Goal: Task Accomplishment & Management: Use online tool/utility

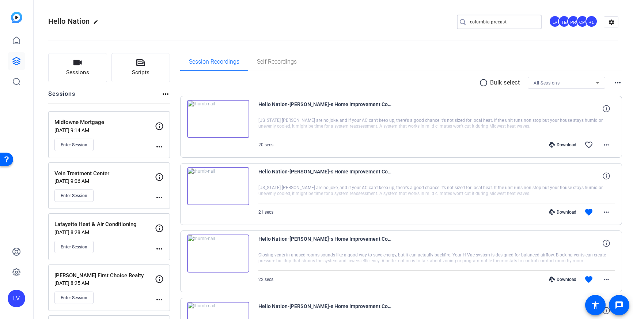
click at [526, 19] on input "columbia precast" at bounding box center [503, 22] width 66 height 9
drag, startPoint x: 525, startPoint y: 20, endPoint x: 460, endPoint y: 20, distance: 65.1
click at [460, 20] on div "columbia precast" at bounding box center [496, 22] width 79 height 15
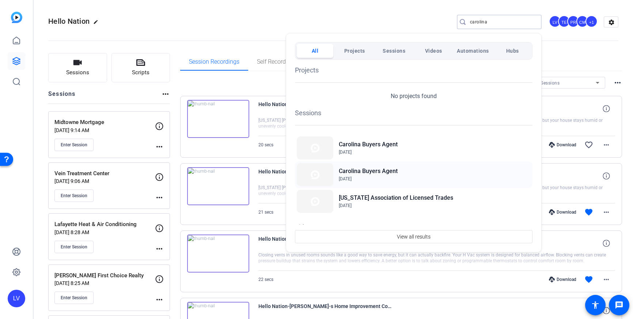
type input "carolina"
click at [383, 169] on h2 "Carolina Buyers Agent" at bounding box center [368, 171] width 59 height 9
click at [386, 178] on span "Aug 15, 2025" at bounding box center [368, 178] width 59 height 7
click at [387, 150] on span "Aug 22, 2025" at bounding box center [368, 152] width 59 height 7
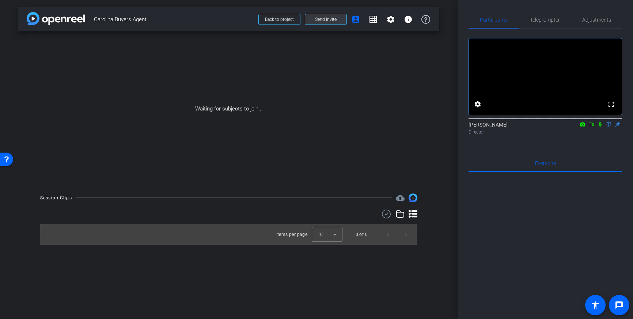
click at [329, 24] on span at bounding box center [325, 20] width 41 height 18
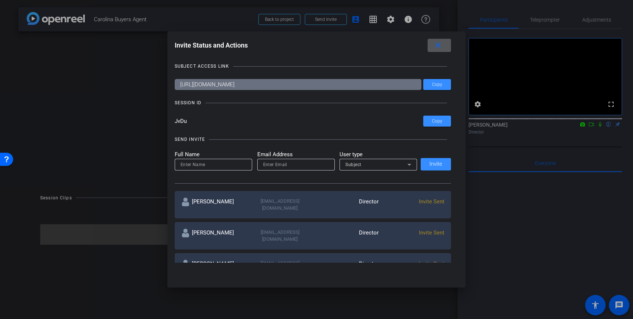
click at [437, 53] on span at bounding box center [439, 46] width 23 height 18
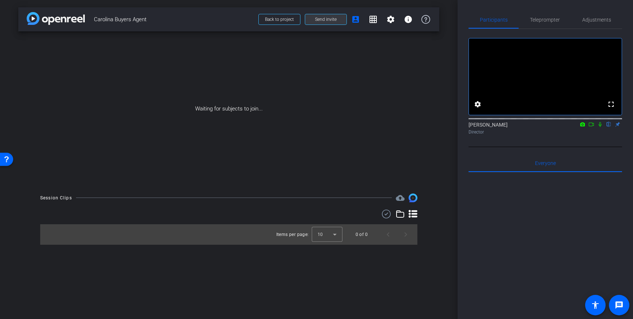
click at [332, 20] on span "Send invite" at bounding box center [326, 19] width 22 height 6
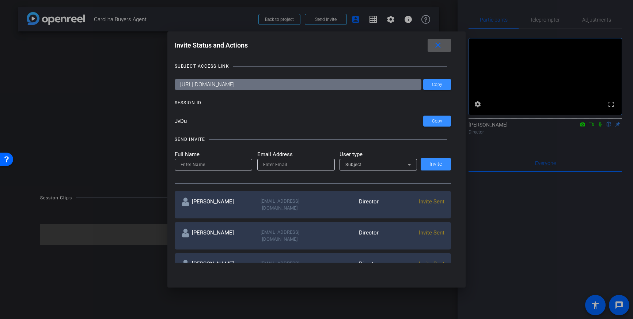
click at [443, 48] on span at bounding box center [439, 46] width 23 height 18
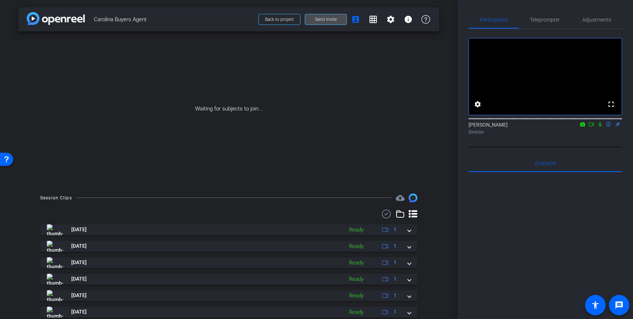
click at [319, 21] on span "Send invite" at bounding box center [326, 19] width 22 height 6
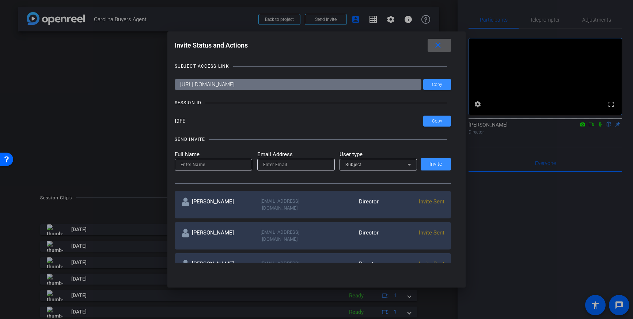
click at [440, 46] on mat-icon "close" at bounding box center [438, 45] width 9 height 9
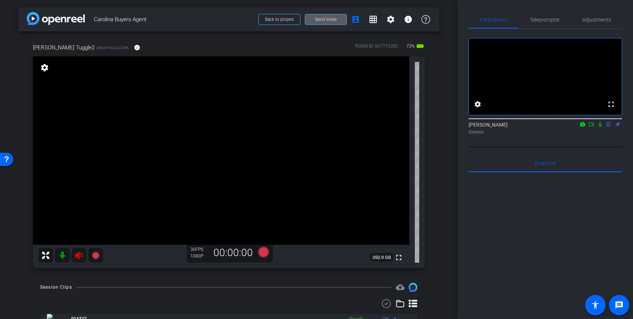
click at [74, 258] on mat-icon at bounding box center [79, 255] width 15 height 15
click at [546, 23] on span "Teleprompter" at bounding box center [545, 20] width 30 height 18
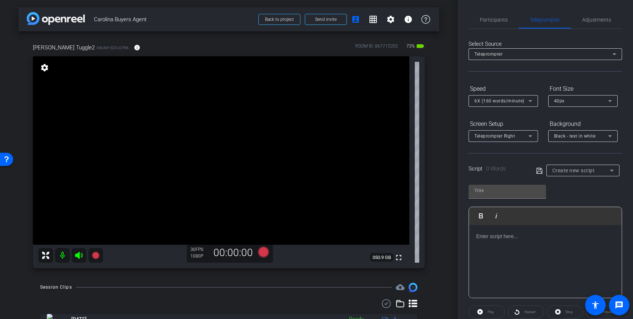
click at [523, 245] on div at bounding box center [545, 261] width 153 height 73
click at [495, 18] on span "Participants" at bounding box center [494, 19] width 28 height 5
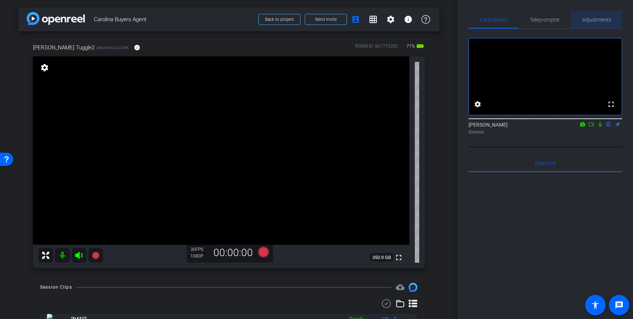
click at [598, 23] on span "Adjustments" at bounding box center [596, 20] width 29 height 18
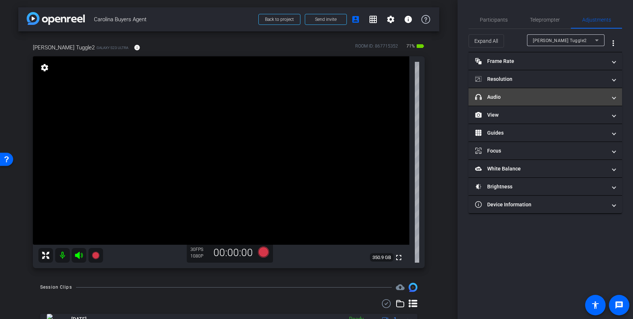
click at [546, 98] on mat-panel-title "headphone icon Audio" at bounding box center [541, 97] width 132 height 8
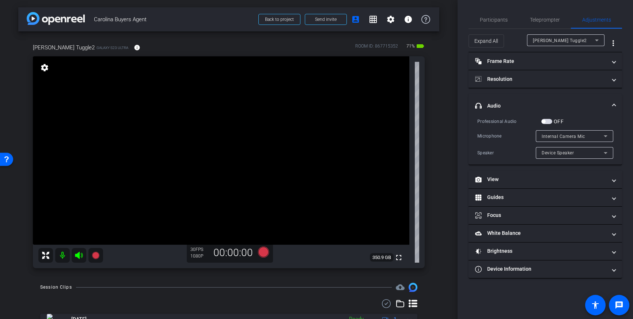
click at [550, 121] on span "button" at bounding box center [546, 121] width 11 height 5
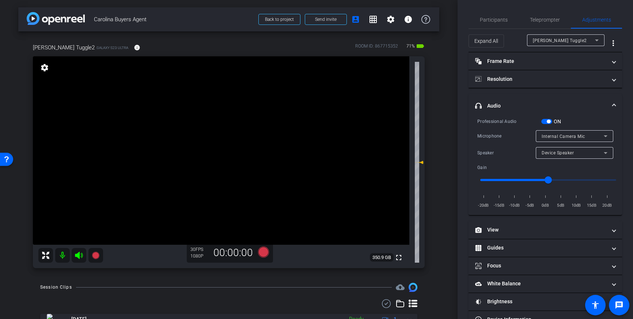
click at [593, 134] on div "Internal Camera Mic" at bounding box center [573, 136] width 62 height 9
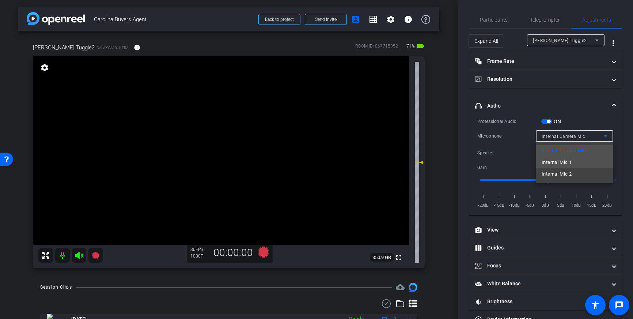
click at [572, 163] on mat-option "Internal Mic 1" at bounding box center [574, 162] width 77 height 12
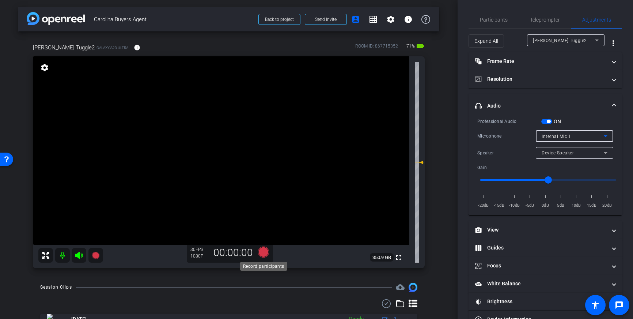
click at [262, 253] on icon at bounding box center [263, 251] width 11 height 11
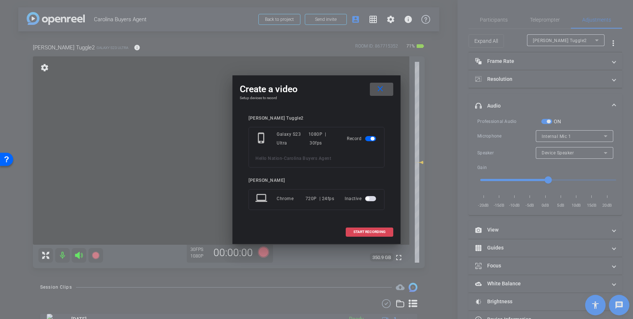
click at [355, 234] on span at bounding box center [369, 232] width 47 height 18
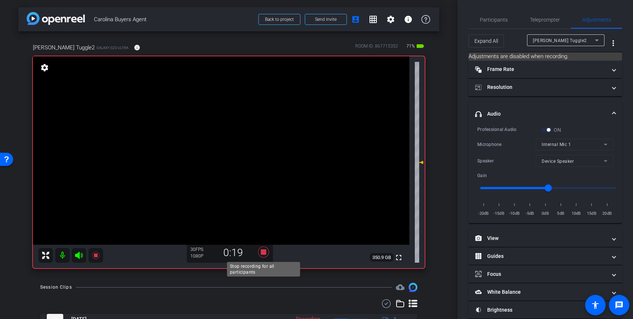
click at [264, 253] on icon at bounding box center [263, 251] width 11 height 11
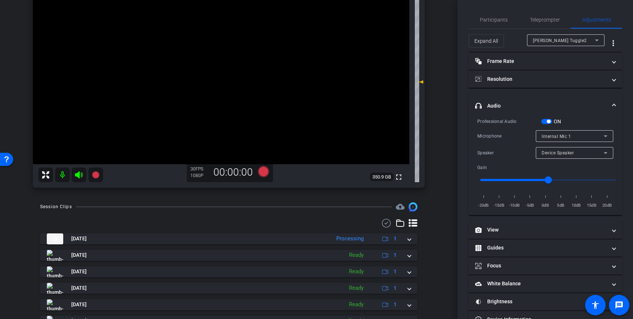
scroll to position [84, 0]
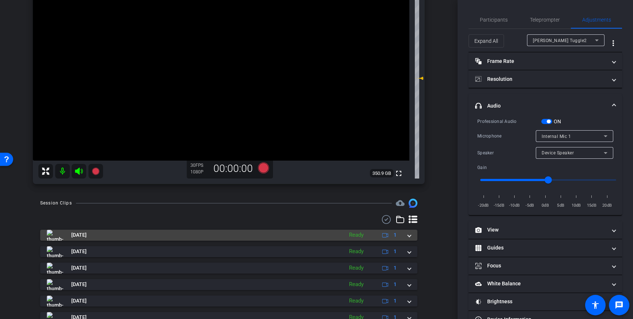
click at [408, 238] on div "Sep 26, 2025 Ready 1" at bounding box center [227, 235] width 361 height 11
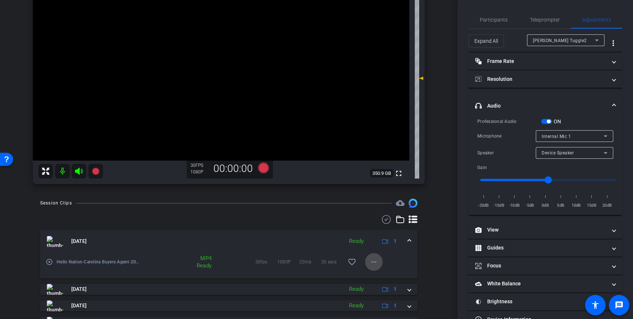
click at [378, 260] on mat-icon "more_horiz" at bounding box center [374, 261] width 9 height 9
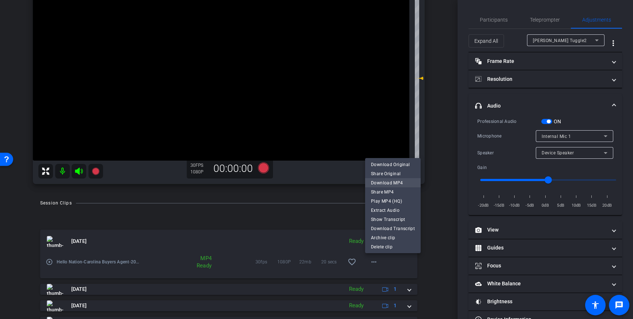
click at [393, 183] on span "Download MP4" at bounding box center [393, 182] width 44 height 9
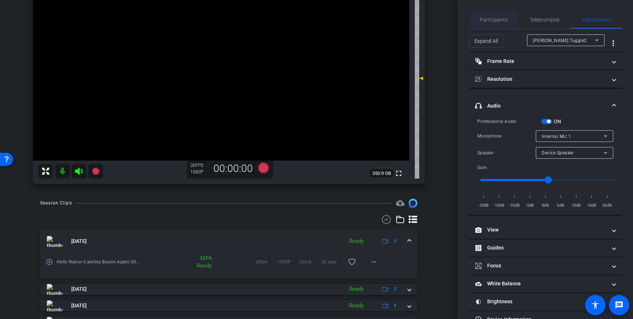
click at [493, 20] on span "Participants" at bounding box center [494, 19] width 28 height 5
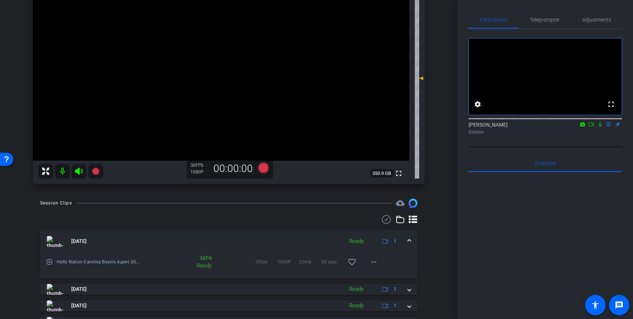
click at [601, 127] on icon at bounding box center [600, 124] width 6 height 5
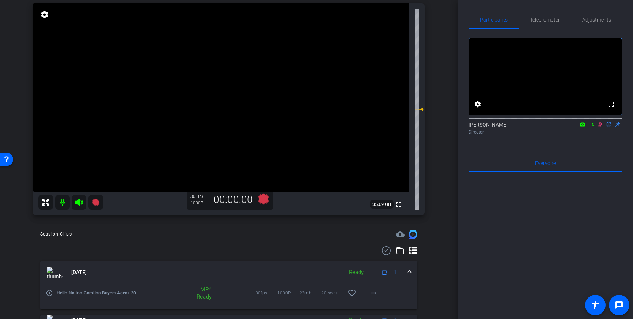
scroll to position [43, 0]
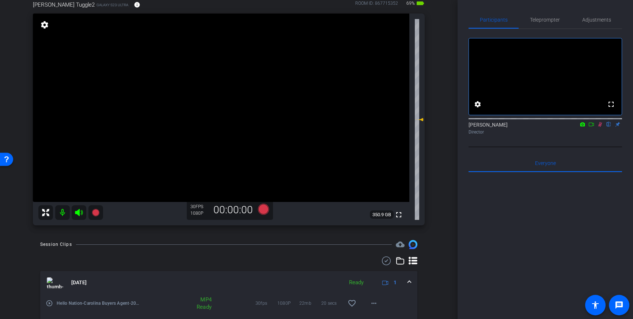
click at [601, 127] on icon at bounding box center [600, 124] width 6 height 5
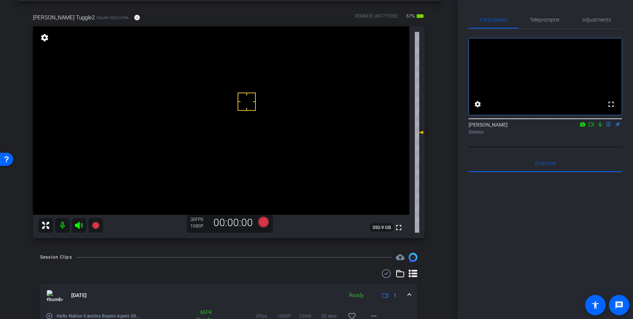
scroll to position [30, 0]
click at [545, 22] on span "Teleprompter" at bounding box center [545, 19] width 30 height 5
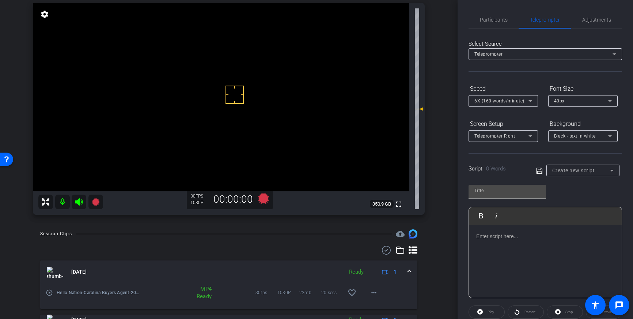
scroll to position [55, 0]
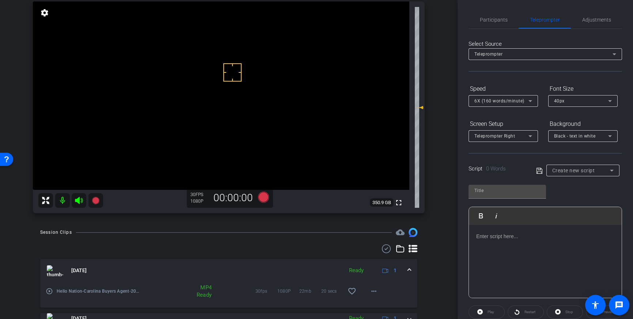
drag, startPoint x: 226, startPoint y: 91, endPoint x: 226, endPoint y: 74, distance: 16.8
click at [523, 250] on div at bounding box center [545, 261] width 153 height 73
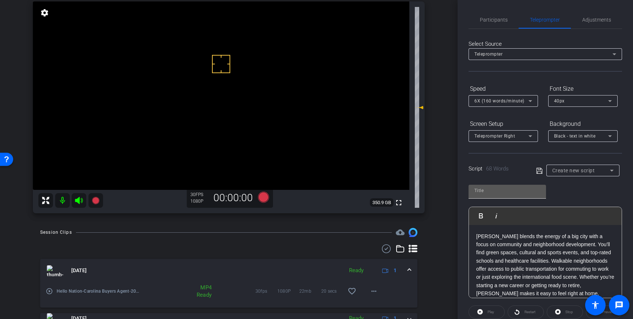
click at [499, 194] on input "text" at bounding box center [507, 190] width 66 height 9
type input "Julie"
drag, startPoint x: 538, startPoint y: 170, endPoint x: 572, endPoint y: 188, distance: 38.1
click at [539, 170] on icon at bounding box center [539, 170] width 7 height 9
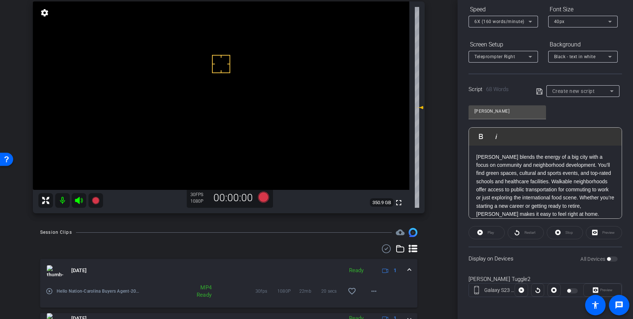
scroll to position [81, 0]
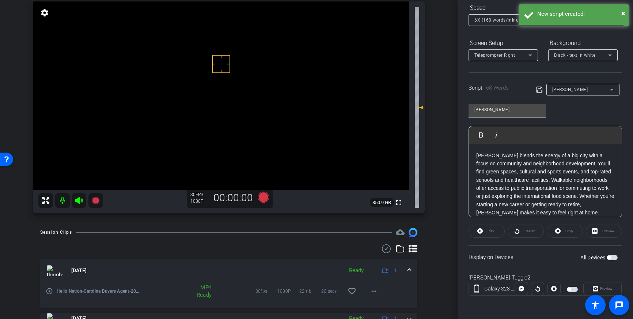
click at [610, 258] on button "All Devices" at bounding box center [612, 257] width 11 height 5
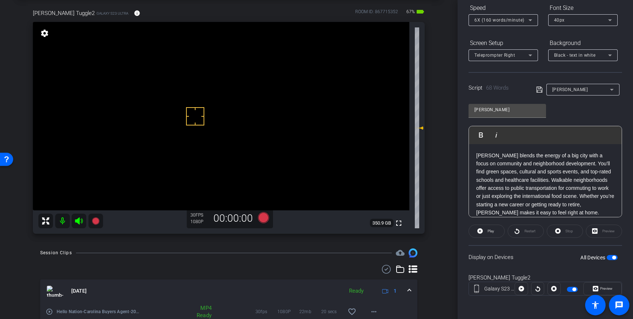
scroll to position [34, 0]
click at [260, 215] on icon at bounding box center [264, 218] width 18 height 13
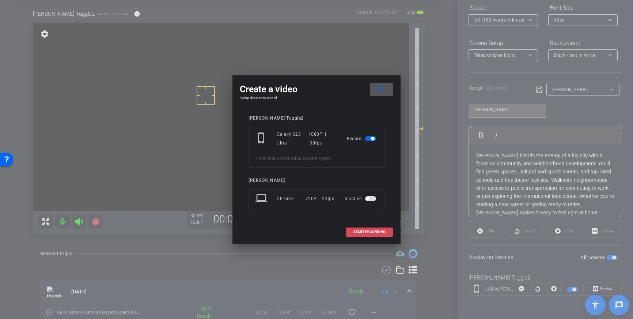
click at [368, 234] on span at bounding box center [369, 232] width 47 height 18
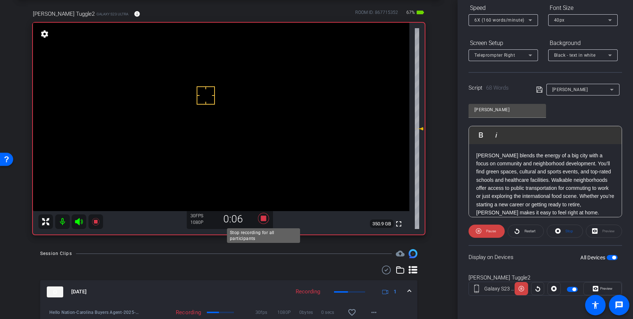
click at [260, 220] on icon at bounding box center [264, 218] width 18 height 13
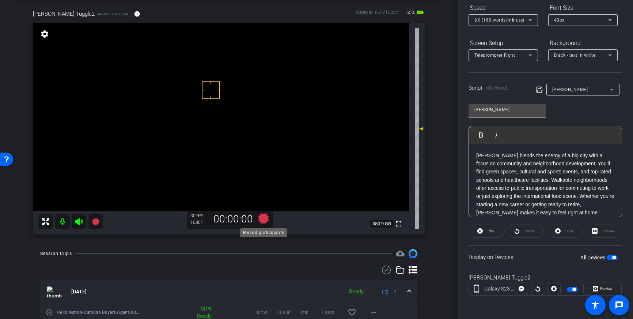
click at [265, 221] on icon at bounding box center [263, 218] width 11 height 11
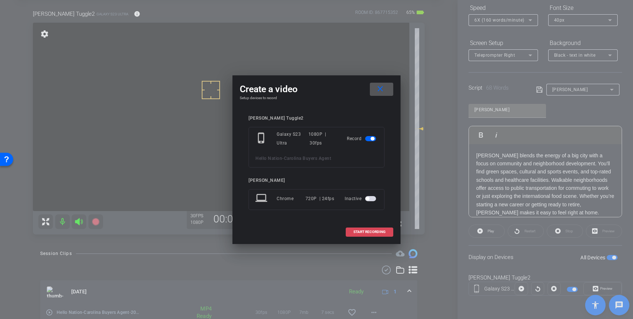
click at [366, 232] on span "START RECORDING" at bounding box center [369, 232] width 32 height 4
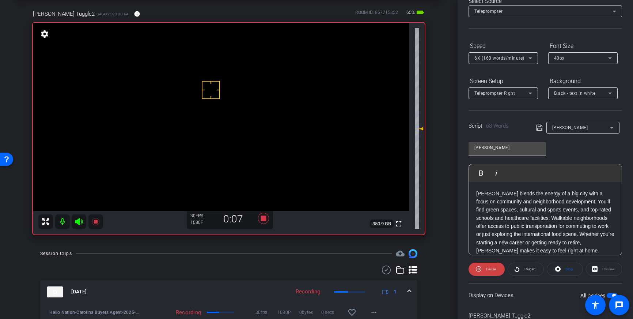
scroll to position [38, 0]
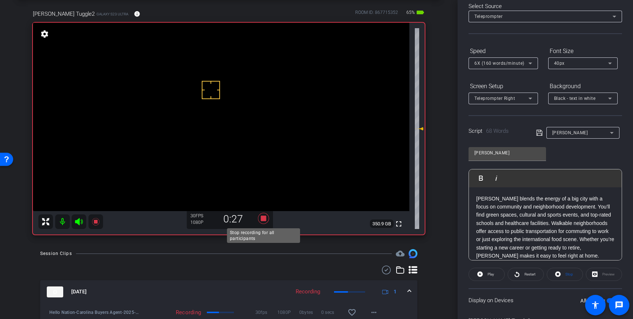
click at [265, 218] on icon at bounding box center [263, 218] width 11 height 11
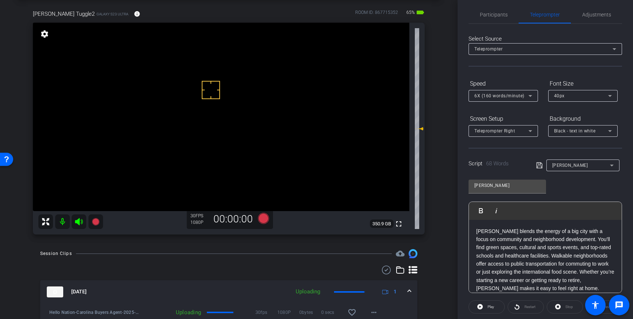
scroll to position [0, 0]
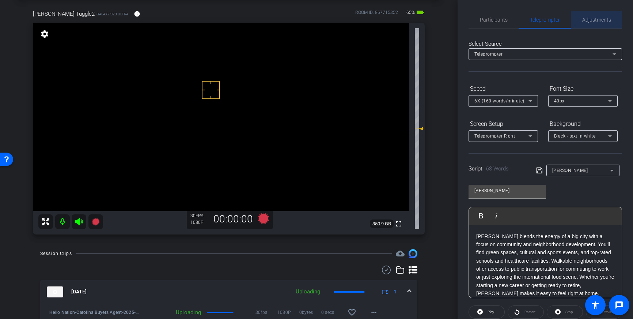
click at [593, 21] on span "Adjustments" at bounding box center [596, 19] width 29 height 5
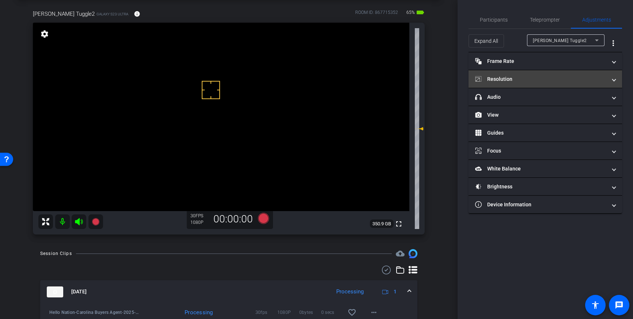
click at [583, 78] on mat-panel-title "Resolution" at bounding box center [541, 79] width 132 height 8
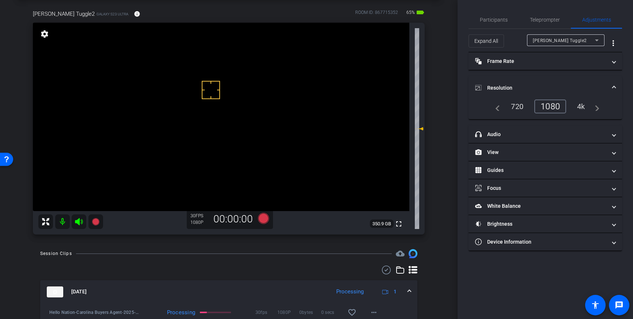
click at [608, 83] on mat-expansion-panel-header "Resolution" at bounding box center [546, 87] width 154 height 23
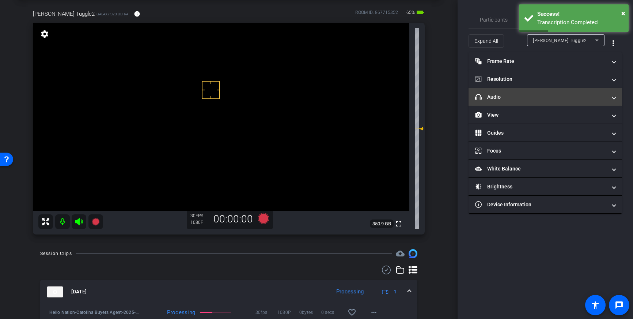
click at [562, 101] on mat-expansion-panel-header "headphone icon Audio" at bounding box center [546, 97] width 154 height 18
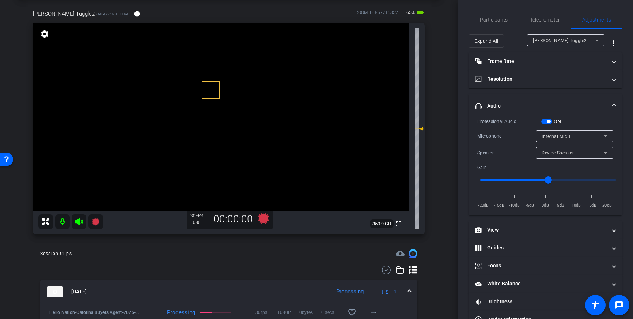
click at [585, 135] on div "Internal Mic 1" at bounding box center [573, 136] width 62 height 9
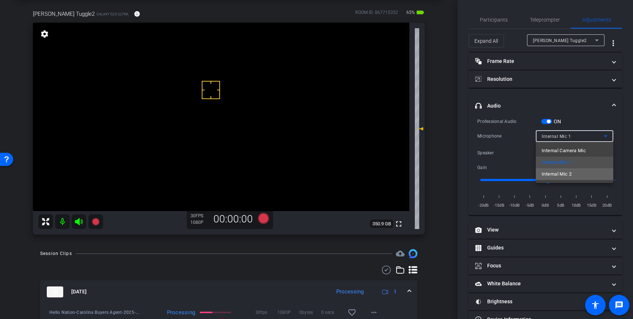
click at [567, 171] on span "Internal Mic 2" at bounding box center [557, 174] width 30 height 9
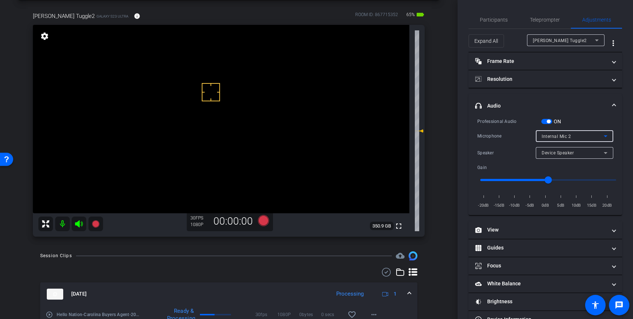
scroll to position [33, 0]
drag, startPoint x: 212, startPoint y: 105, endPoint x: 215, endPoint y: 97, distance: 9.0
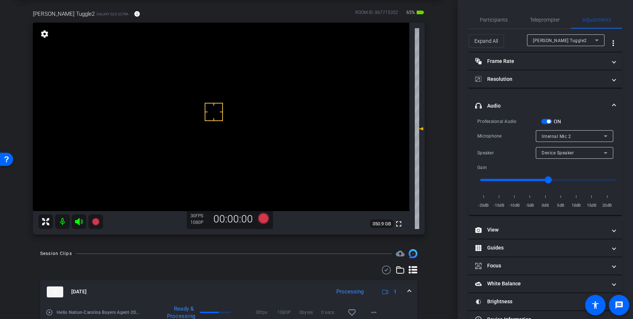
scroll to position [32, 0]
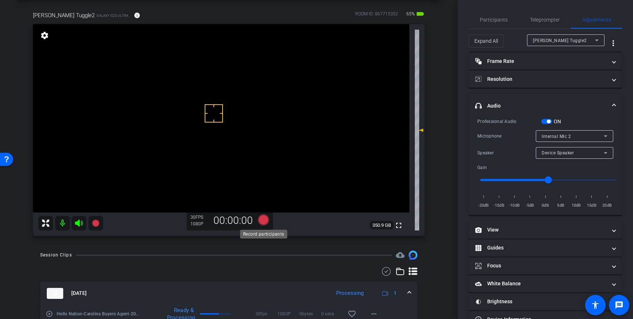
click at [266, 221] on icon at bounding box center [263, 219] width 11 height 11
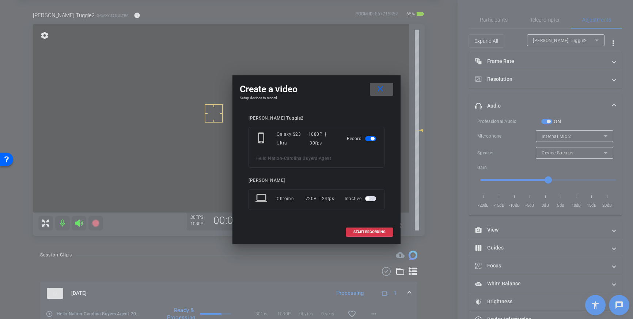
drag, startPoint x: 370, startPoint y: 231, endPoint x: 405, endPoint y: 207, distance: 43.0
click at [369, 231] on span "START RECORDING" at bounding box center [369, 232] width 32 height 4
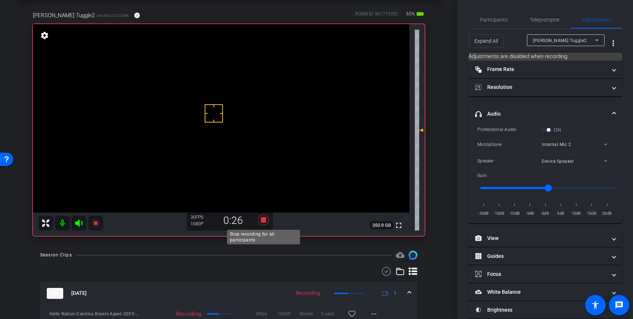
click at [265, 220] on icon at bounding box center [263, 219] width 11 height 11
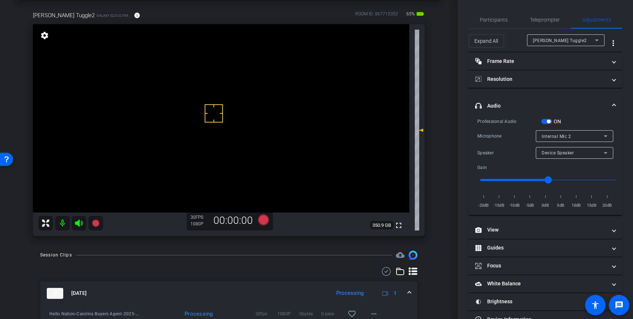
click at [356, 200] on video at bounding box center [221, 118] width 376 height 188
click at [611, 105] on span "headphone icon Audio" at bounding box center [543, 106] width 137 height 8
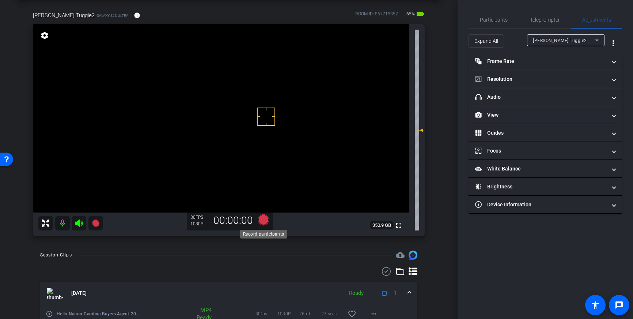
click at [262, 220] on icon at bounding box center [263, 219] width 11 height 11
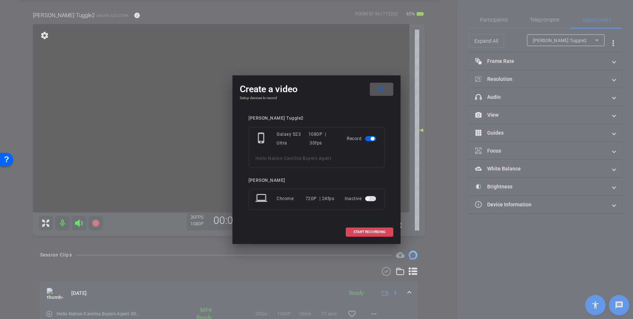
click at [362, 231] on span "START RECORDING" at bounding box center [369, 232] width 32 height 4
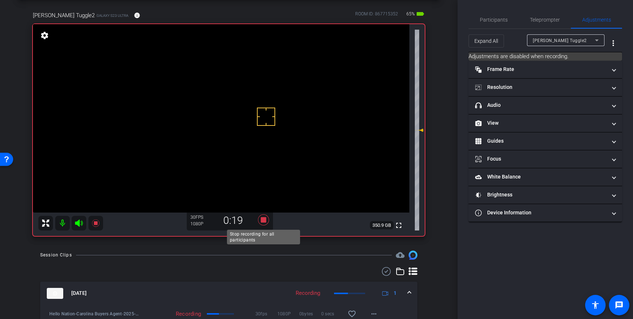
click at [264, 219] on icon at bounding box center [263, 219] width 11 height 11
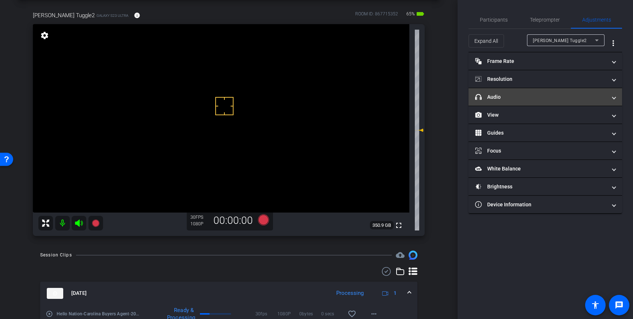
drag, startPoint x: 516, startPoint y: 94, endPoint x: 523, endPoint y: 98, distance: 7.4
click at [516, 94] on mat-panel-title "headphone icon Audio" at bounding box center [541, 97] width 132 height 8
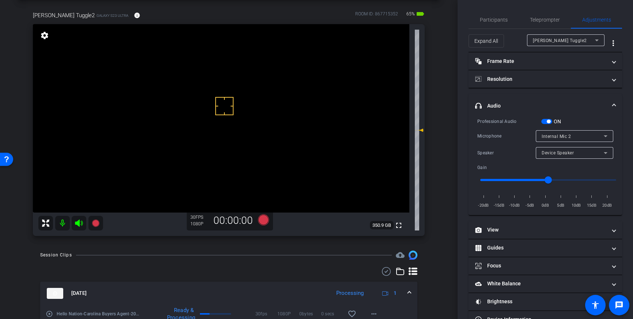
click at [569, 139] on div "Internal Mic 2" at bounding box center [573, 136] width 62 height 9
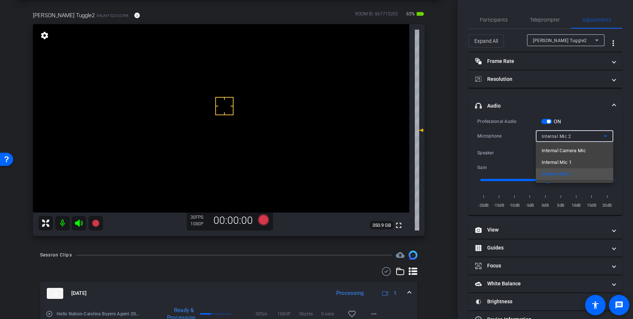
click at [567, 159] on span "Internal Mic 1" at bounding box center [557, 162] width 30 height 9
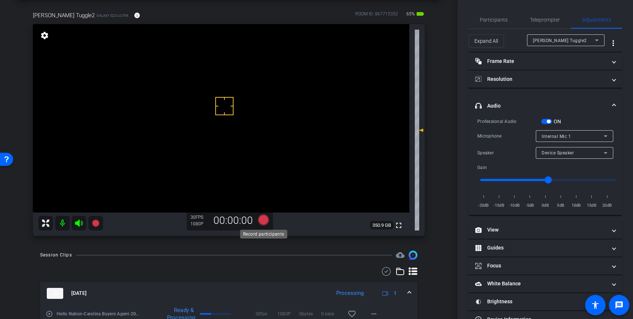
click at [267, 219] on icon at bounding box center [263, 219] width 11 height 11
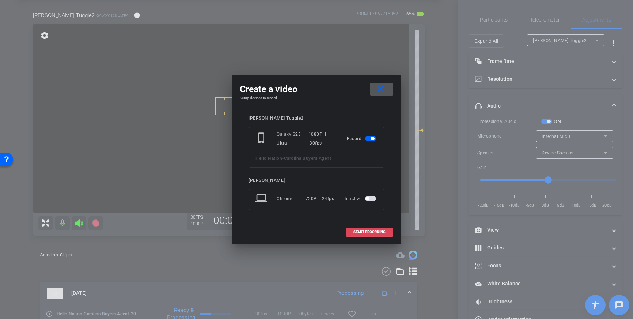
click at [355, 233] on span "START RECORDING" at bounding box center [369, 232] width 32 height 4
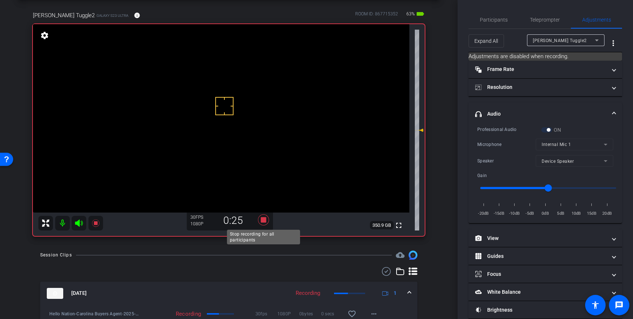
click at [263, 216] on icon at bounding box center [264, 219] width 18 height 13
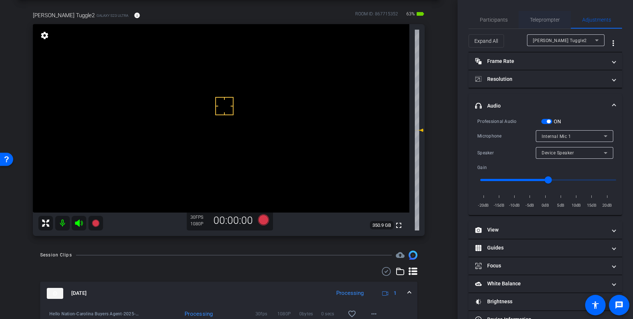
click at [546, 23] on span "Teleprompter" at bounding box center [545, 20] width 30 height 18
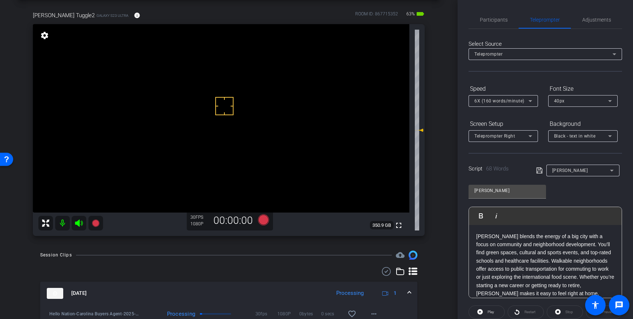
click at [530, 101] on icon at bounding box center [531, 101] width 4 height 2
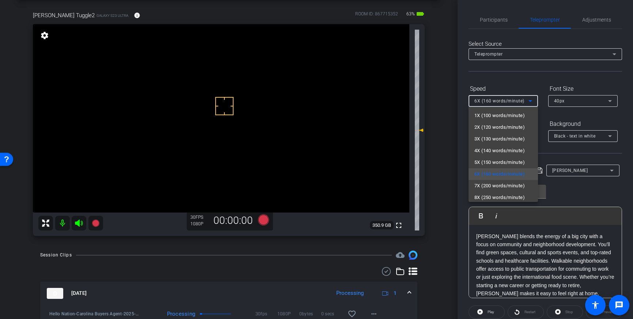
click at [501, 182] on span "7X (200 words/minute)" at bounding box center [499, 185] width 50 height 9
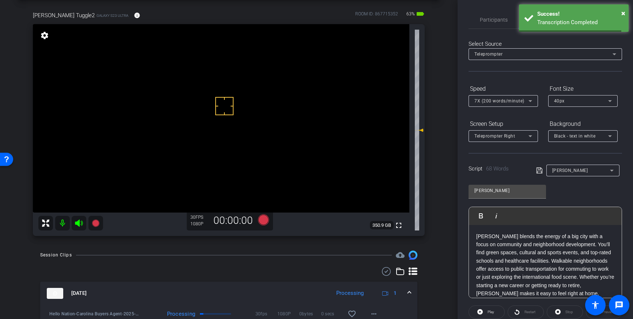
click at [538, 172] on icon at bounding box center [539, 170] width 7 height 9
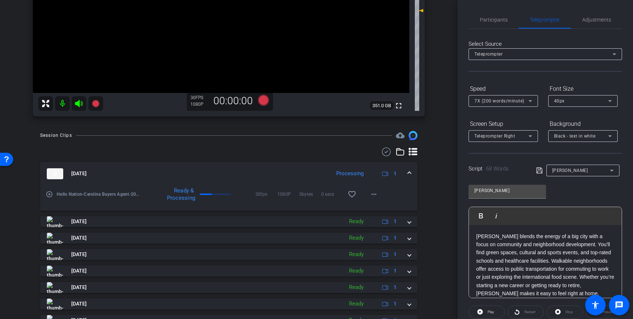
scroll to position [153, 0]
click at [264, 98] on icon at bounding box center [263, 99] width 11 height 11
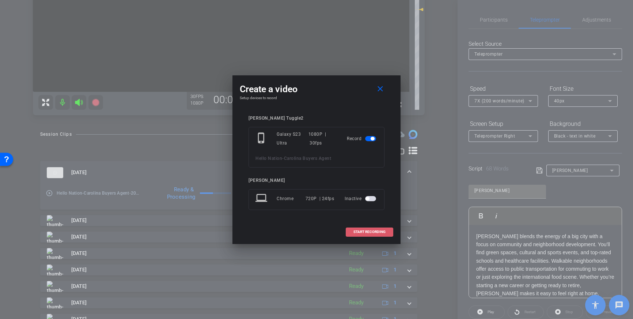
click at [356, 225] on span at bounding box center [369, 232] width 47 height 18
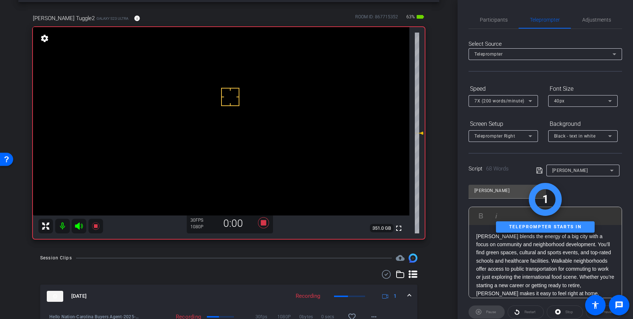
scroll to position [28, 0]
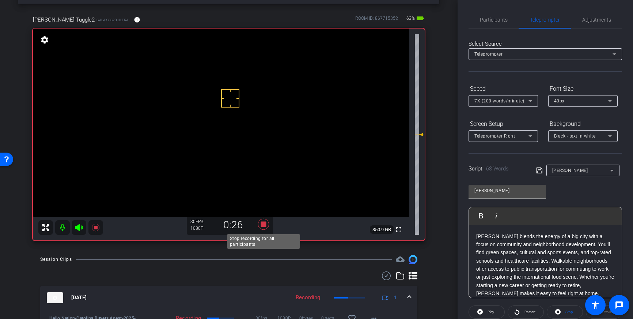
click at [263, 223] on icon at bounding box center [263, 224] width 11 height 11
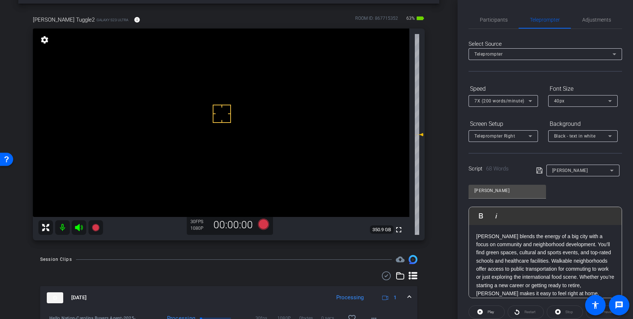
drag, startPoint x: 222, startPoint y: 114, endPoint x: 223, endPoint y: 99, distance: 15.1
click at [598, 25] on span "Adjustments" at bounding box center [596, 20] width 29 height 18
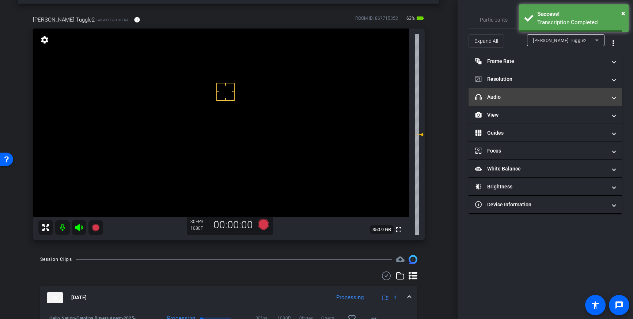
click at [559, 99] on mat-panel-title "headphone icon Audio" at bounding box center [541, 97] width 132 height 8
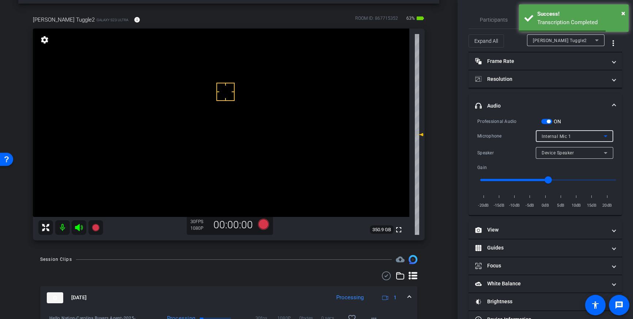
click at [560, 134] on span "Internal Mic 1" at bounding box center [556, 136] width 29 height 5
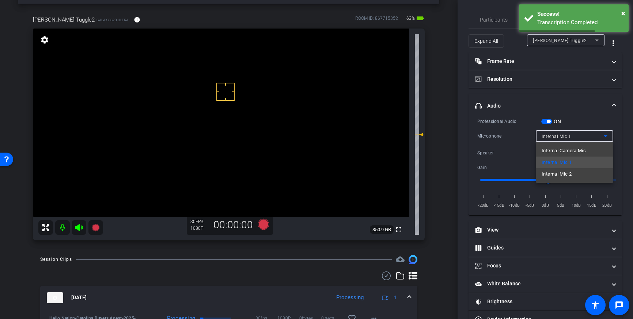
drag, startPoint x: 564, startPoint y: 166, endPoint x: 558, endPoint y: 171, distance: 7.3
click at [564, 172] on span "Internal Mic 2" at bounding box center [557, 174] width 30 height 9
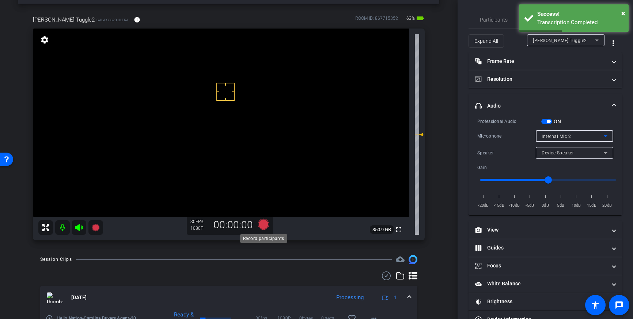
click at [263, 223] on icon at bounding box center [263, 224] width 11 height 11
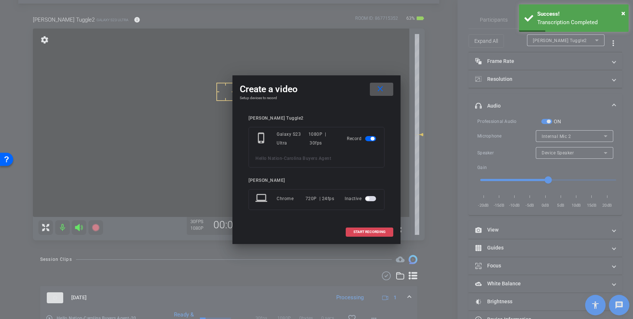
click at [361, 234] on span "START RECORDING" at bounding box center [369, 232] width 32 height 4
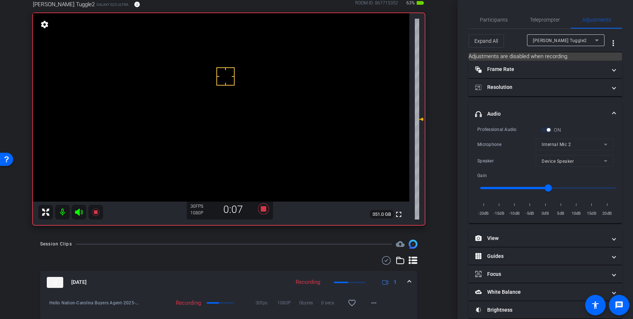
scroll to position [39, 0]
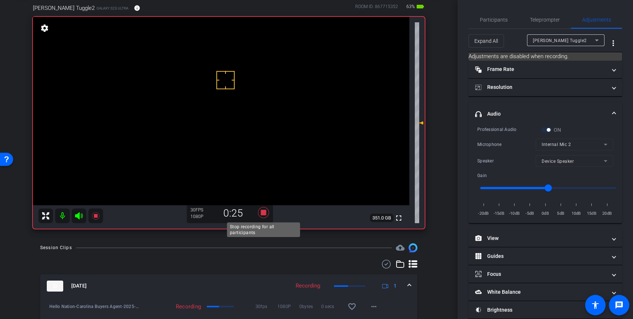
click at [264, 213] on icon at bounding box center [263, 212] width 11 height 11
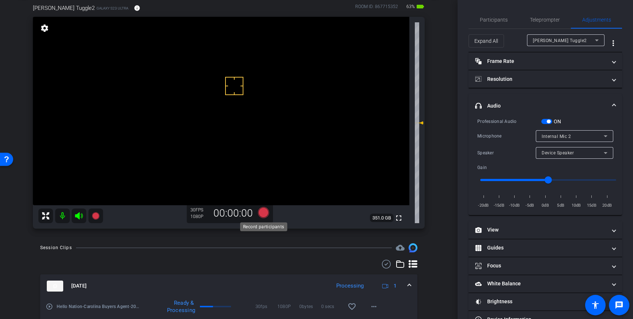
click at [264, 212] on icon at bounding box center [263, 212] width 11 height 11
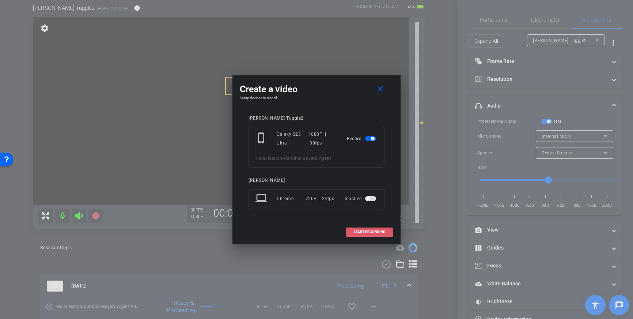
click at [378, 232] on span "START RECORDING" at bounding box center [369, 232] width 32 height 4
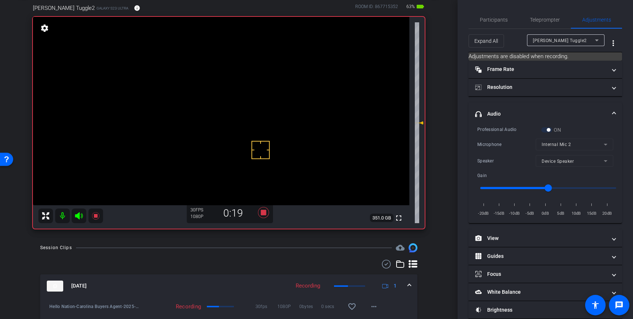
scroll to position [39, 0]
click at [263, 214] on icon at bounding box center [263, 212] width 11 height 11
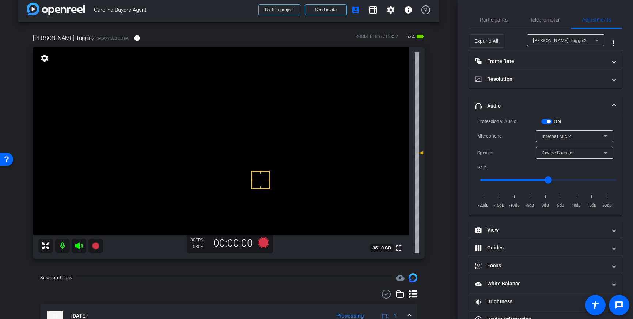
scroll to position [0, 0]
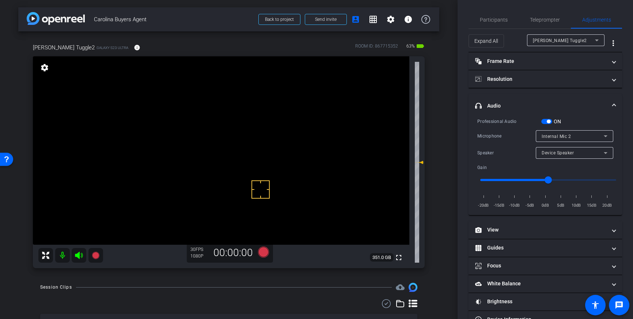
click at [546, 121] on button "ON" at bounding box center [546, 121] width 11 height 5
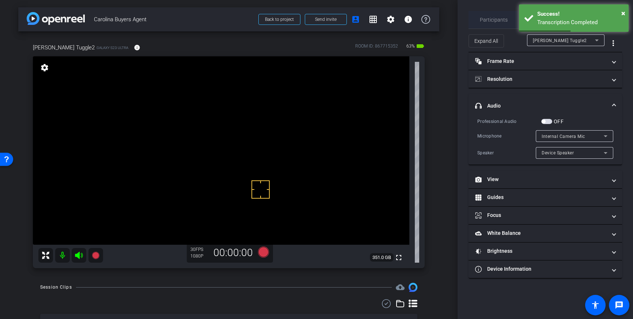
click at [492, 20] on span "Participants" at bounding box center [494, 19] width 28 height 5
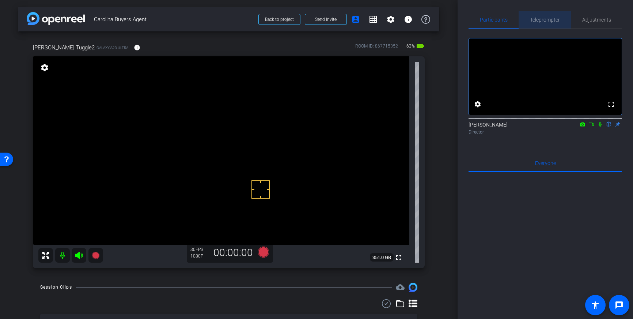
drag, startPoint x: 546, startPoint y: 22, endPoint x: 546, endPoint y: 26, distance: 4.0
click at [546, 22] on span "Teleprompter" at bounding box center [545, 19] width 30 height 5
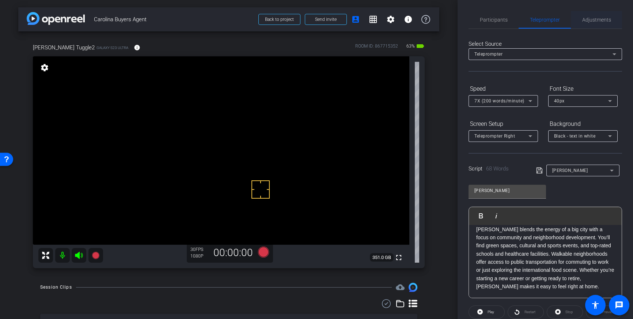
click at [594, 22] on span "Adjustments" at bounding box center [596, 19] width 29 height 5
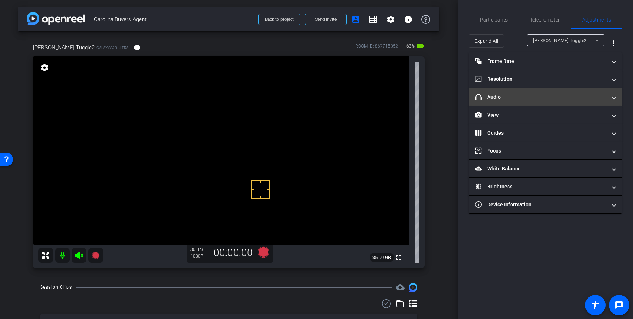
click at [550, 98] on mat-panel-title "headphone icon Audio" at bounding box center [541, 97] width 132 height 8
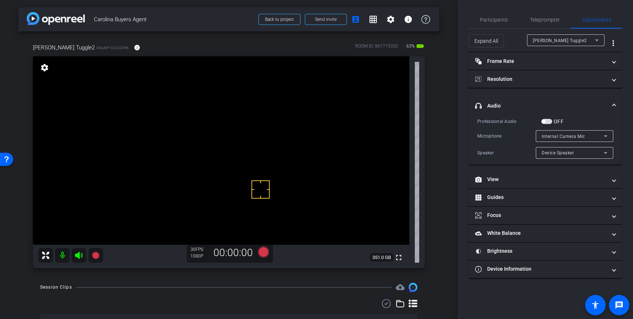
click at [546, 121] on span "button" at bounding box center [546, 121] width 11 height 5
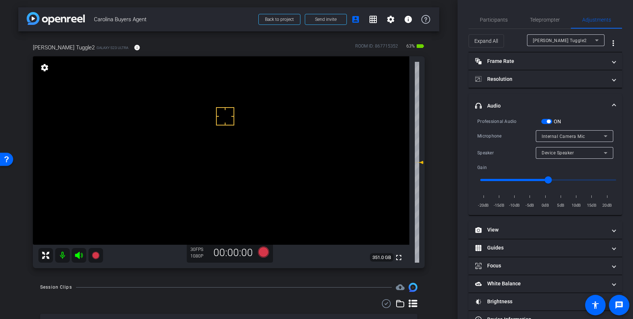
drag, startPoint x: 225, startPoint y: 116, endPoint x: 228, endPoint y: 114, distance: 3.8
drag, startPoint x: 249, startPoint y: 110, endPoint x: 239, endPoint y: 118, distance: 13.0
click at [260, 252] on icon at bounding box center [263, 251] width 11 height 11
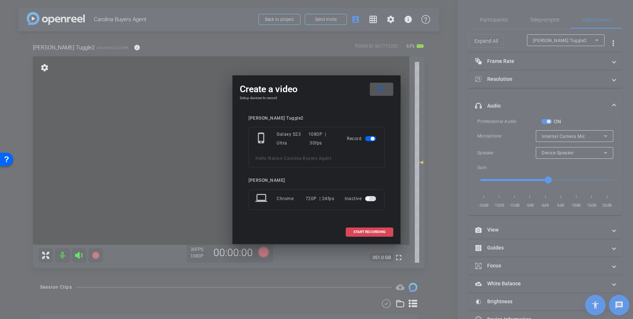
click at [365, 227] on span at bounding box center [369, 232] width 47 height 18
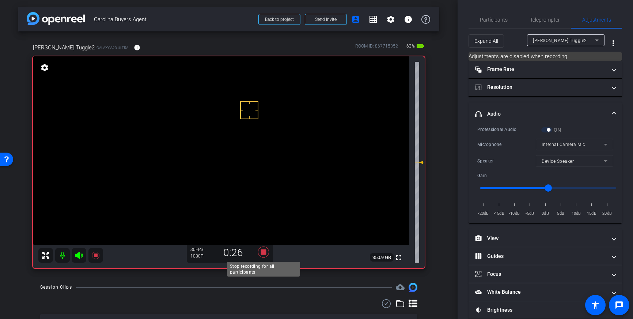
click at [264, 251] on icon at bounding box center [263, 251] width 11 height 11
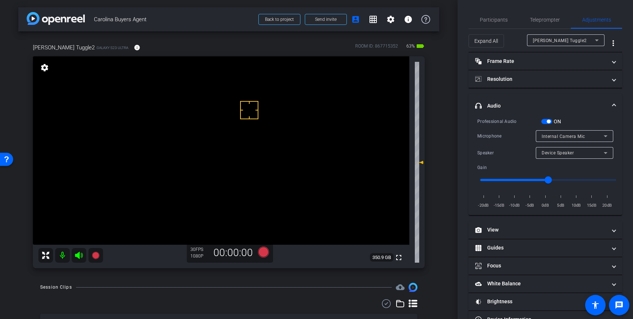
click at [591, 137] on div "Internal Camera Mic" at bounding box center [573, 136] width 62 height 9
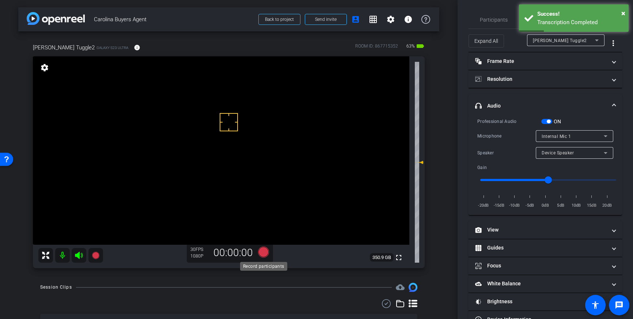
click at [261, 250] on icon at bounding box center [263, 251] width 11 height 11
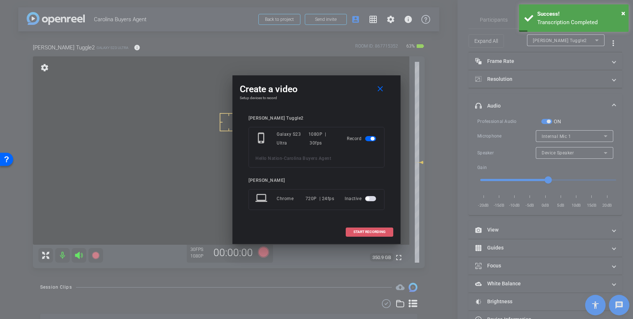
click at [353, 232] on span at bounding box center [369, 232] width 47 height 18
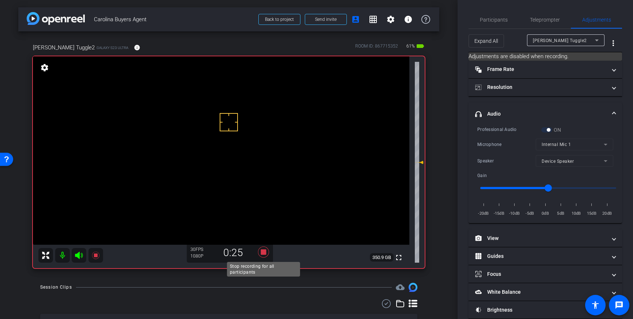
click at [265, 253] on icon at bounding box center [263, 251] width 11 height 11
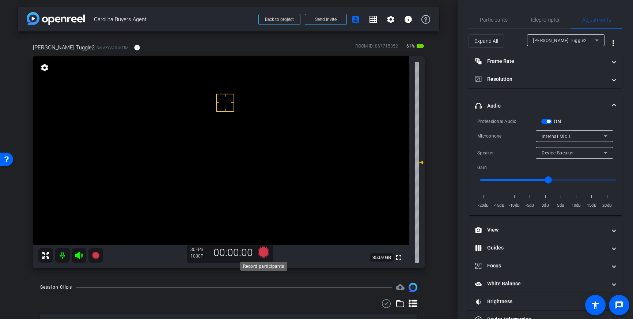
click at [264, 251] on icon at bounding box center [263, 251] width 11 height 11
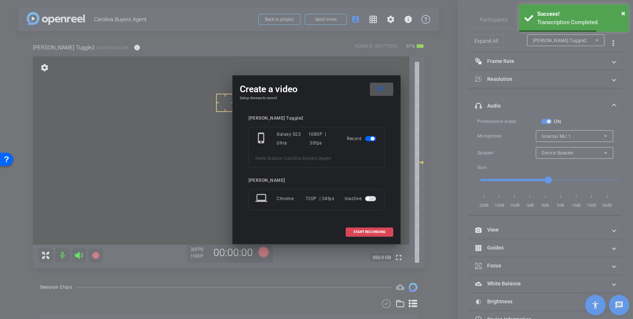
click at [371, 232] on span "START RECORDING" at bounding box center [369, 232] width 32 height 4
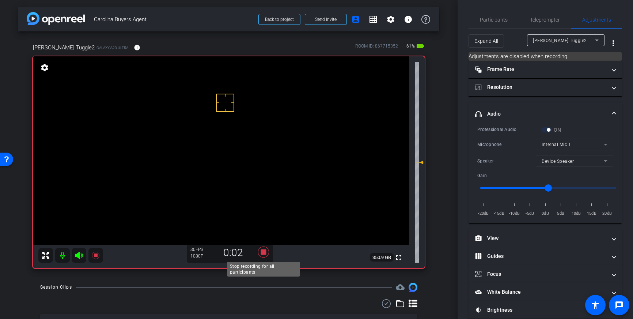
click at [264, 252] on icon at bounding box center [263, 251] width 11 height 11
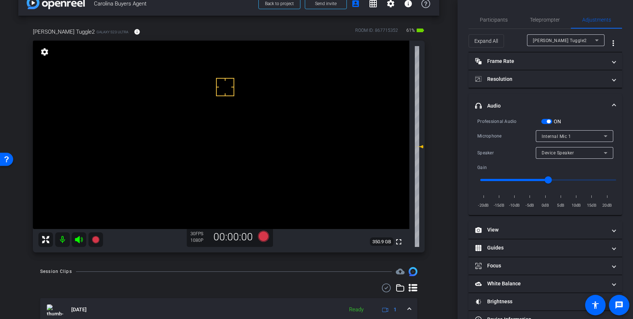
scroll to position [30, 0]
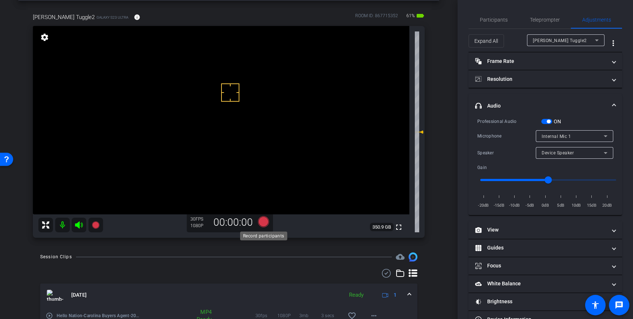
click at [261, 223] on icon at bounding box center [263, 221] width 11 height 11
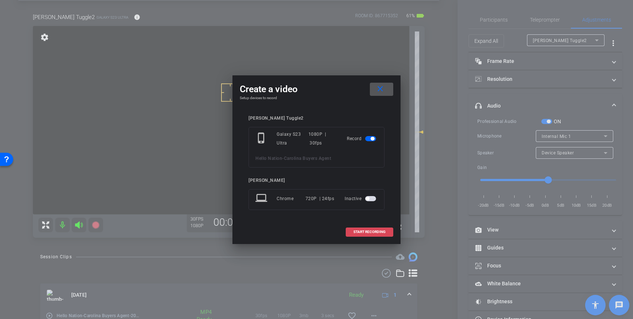
click at [357, 228] on span at bounding box center [369, 232] width 47 height 18
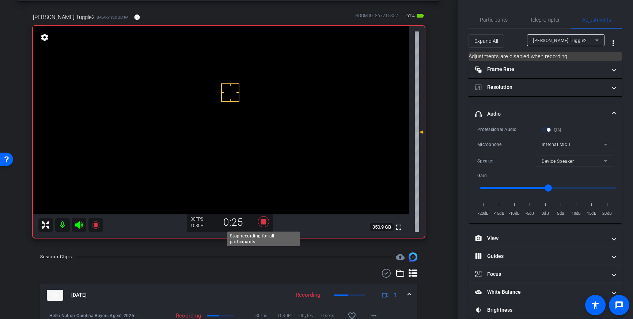
click at [264, 222] on icon at bounding box center [263, 221] width 11 height 11
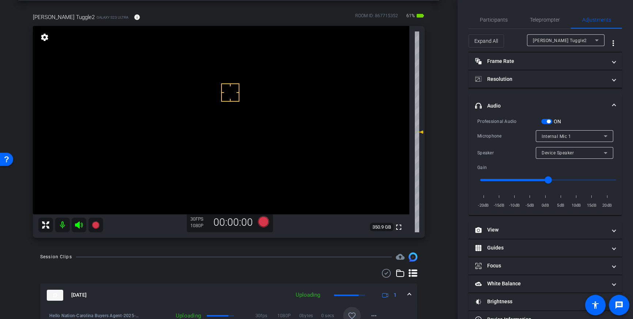
click at [353, 312] on mat-icon "favorite_border" at bounding box center [352, 315] width 9 height 9
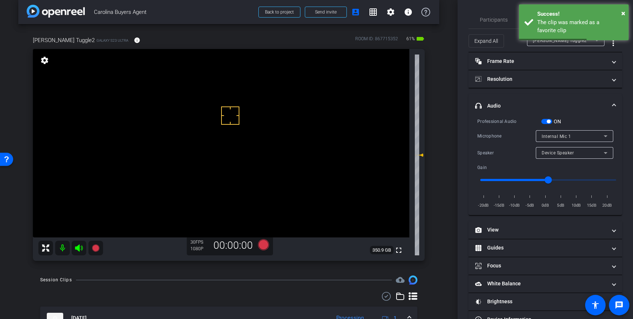
scroll to position [0, 0]
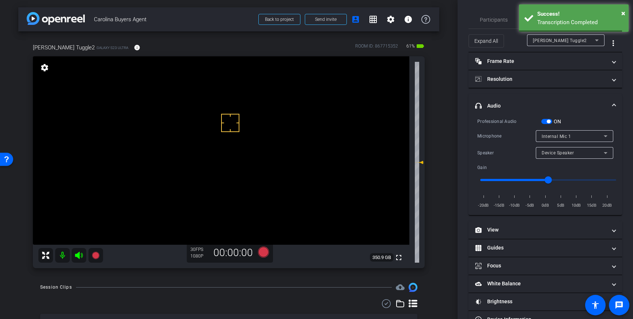
drag, startPoint x: 211, startPoint y: 104, endPoint x: 220, endPoint y: 109, distance: 10.0
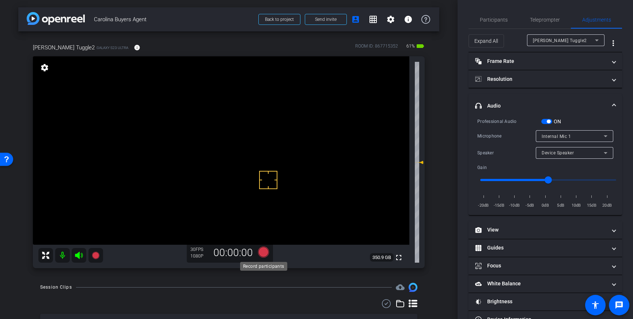
click at [264, 251] on icon at bounding box center [263, 251] width 11 height 11
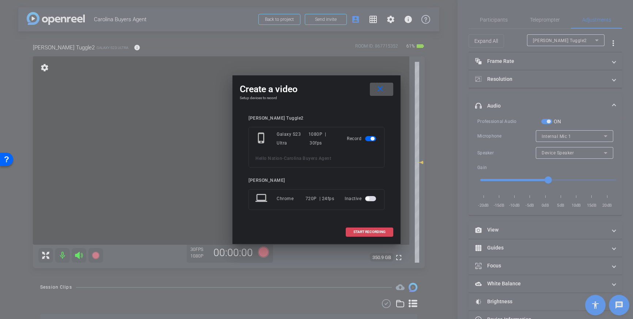
click at [375, 233] on span "START RECORDING" at bounding box center [369, 232] width 32 height 4
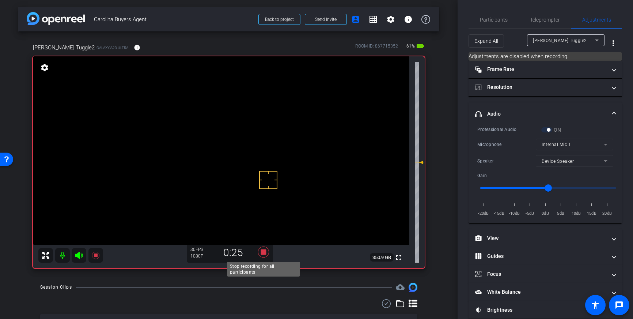
click at [265, 250] on icon at bounding box center [263, 251] width 11 height 11
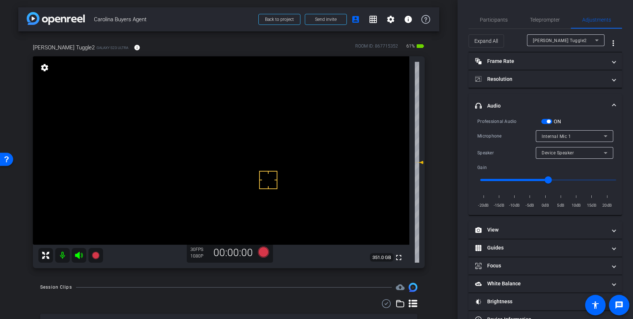
drag, startPoint x: 542, startPoint y: 19, endPoint x: 577, endPoint y: 133, distance: 119.7
click at [542, 19] on span "Teleprompter" at bounding box center [545, 19] width 30 height 5
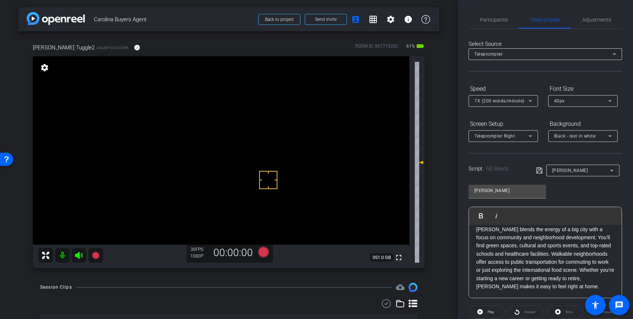
scroll to position [81, 0]
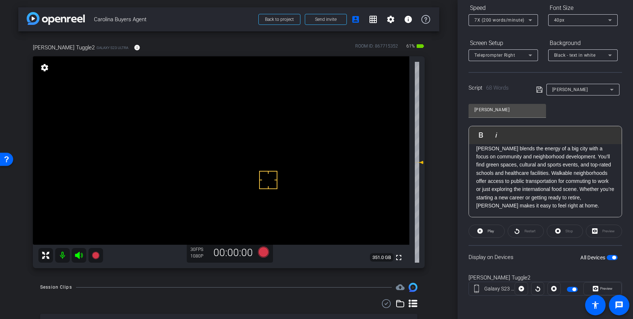
click at [613, 257] on span "button" at bounding box center [614, 258] width 4 height 4
